Goal: Task Accomplishment & Management: Use online tool/utility

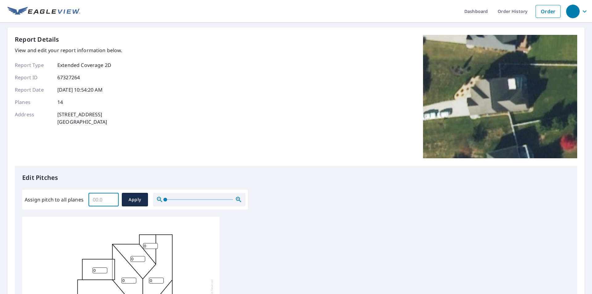
click at [93, 204] on input "Assign pitch to all planes" at bounding box center [104, 199] width 30 height 17
type input "10"
click at [134, 201] on span "Apply" at bounding box center [135, 200] width 16 height 8
type input "10"
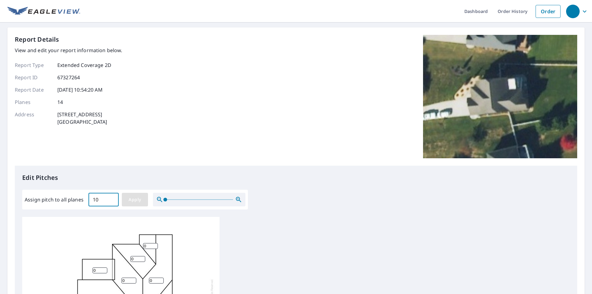
type input "10"
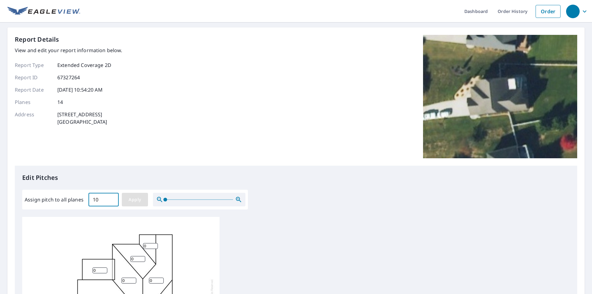
type input "10"
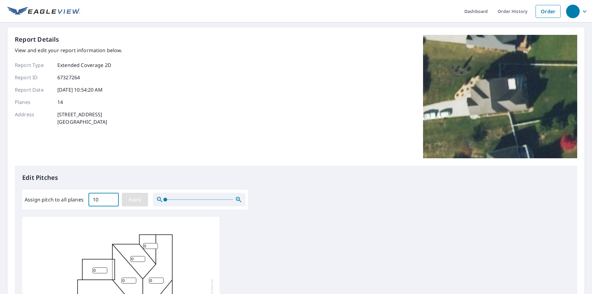
type input "10"
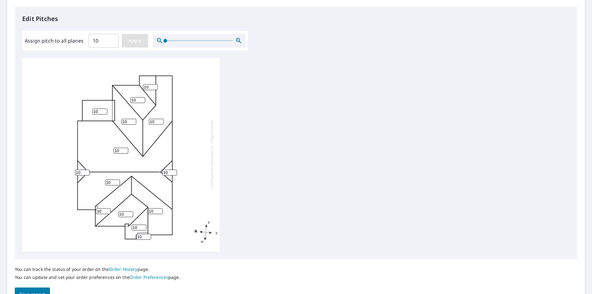
scroll to position [185, 0]
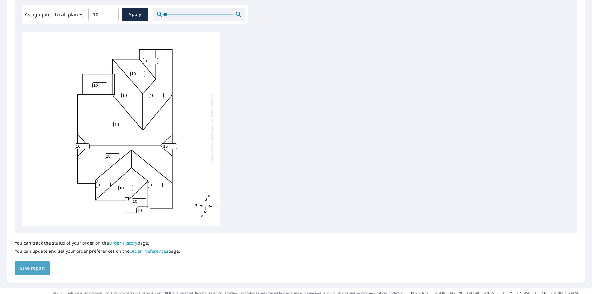
click at [31, 266] on span "Save report" at bounding box center [32, 268] width 25 height 8
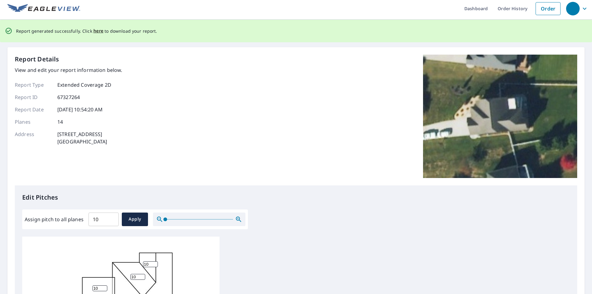
scroll to position [0, 0]
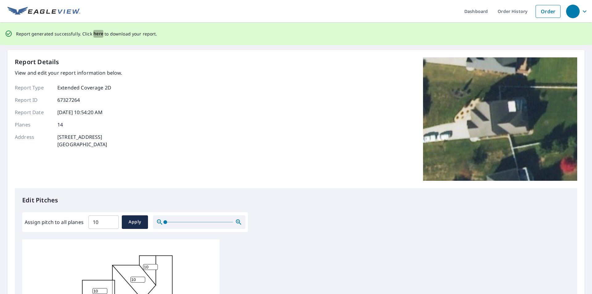
click at [95, 33] on span "here" at bounding box center [98, 34] width 10 height 8
